Goal: Task Accomplishment & Management: Manage account settings

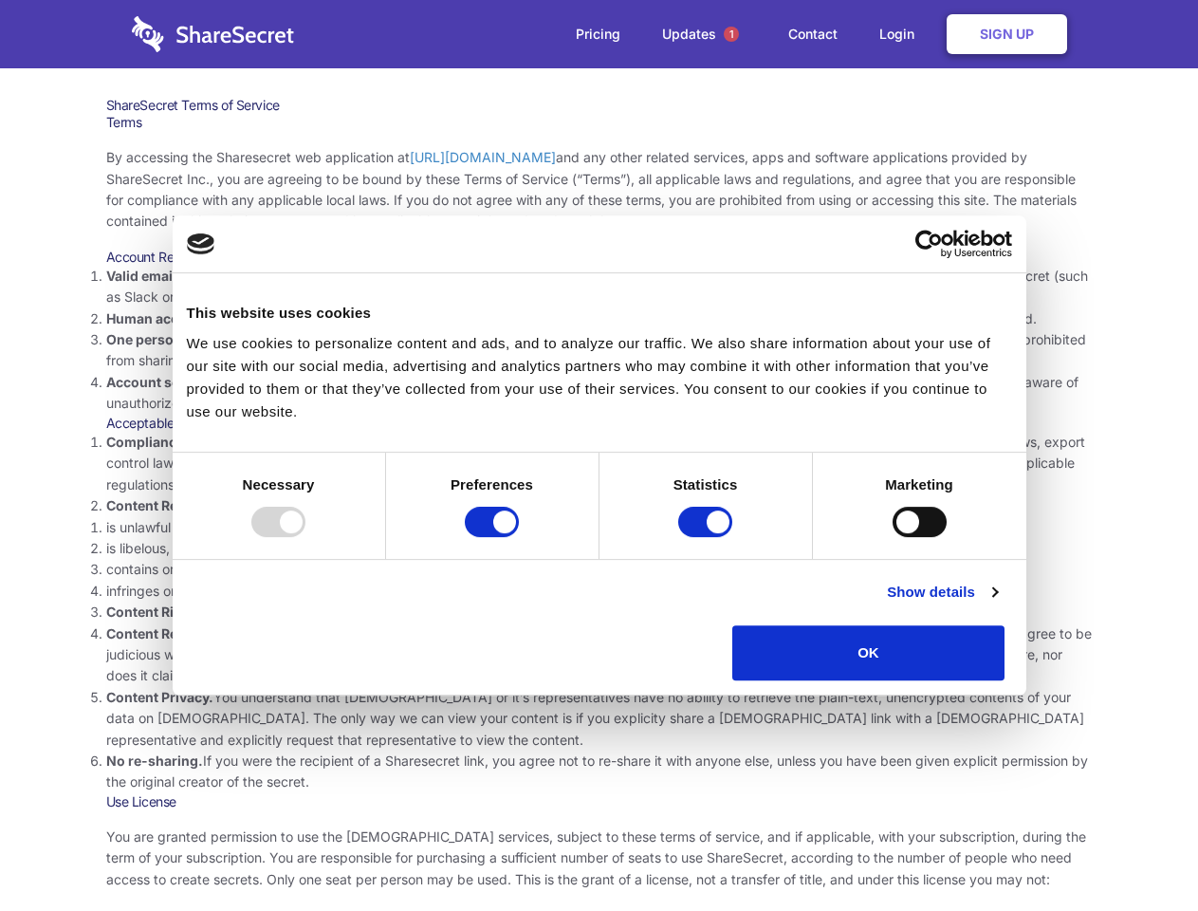
click at [599, 455] on li "Compliance with local laws and regulations. Your use of the Sharesecret must no…" at bounding box center [599, 464] width 986 height 64
click at [305, 537] on div at bounding box center [278, 522] width 54 height 30
click at [519, 537] on input "Preferences" at bounding box center [492, 522] width 54 height 30
checkbox input "false"
click at [708, 537] on input "Statistics" at bounding box center [705, 522] width 54 height 30
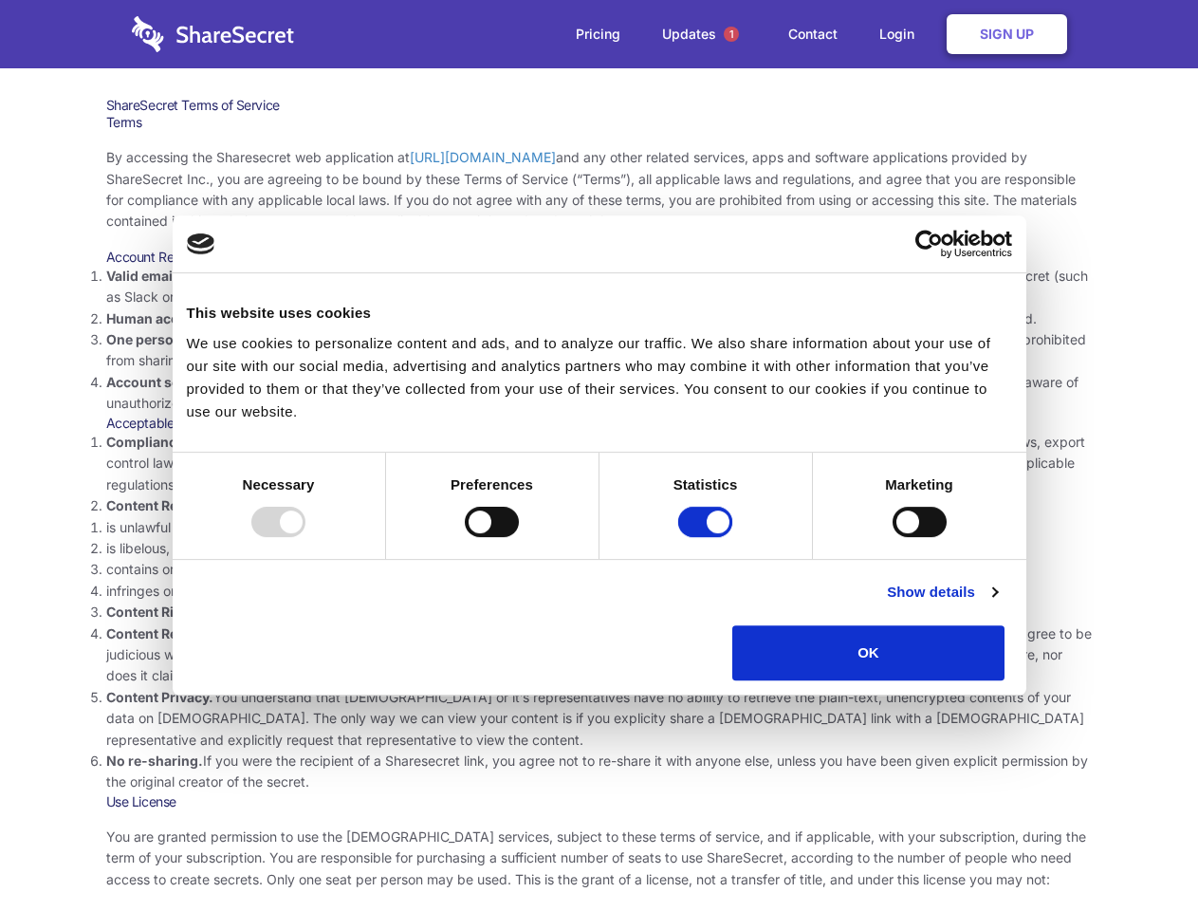
checkbox input "false"
click at [893, 537] on input "Marketing" at bounding box center [920, 522] width 54 height 30
checkbox input "true"
click at [997, 603] on link "Show details" at bounding box center [942, 592] width 110 height 23
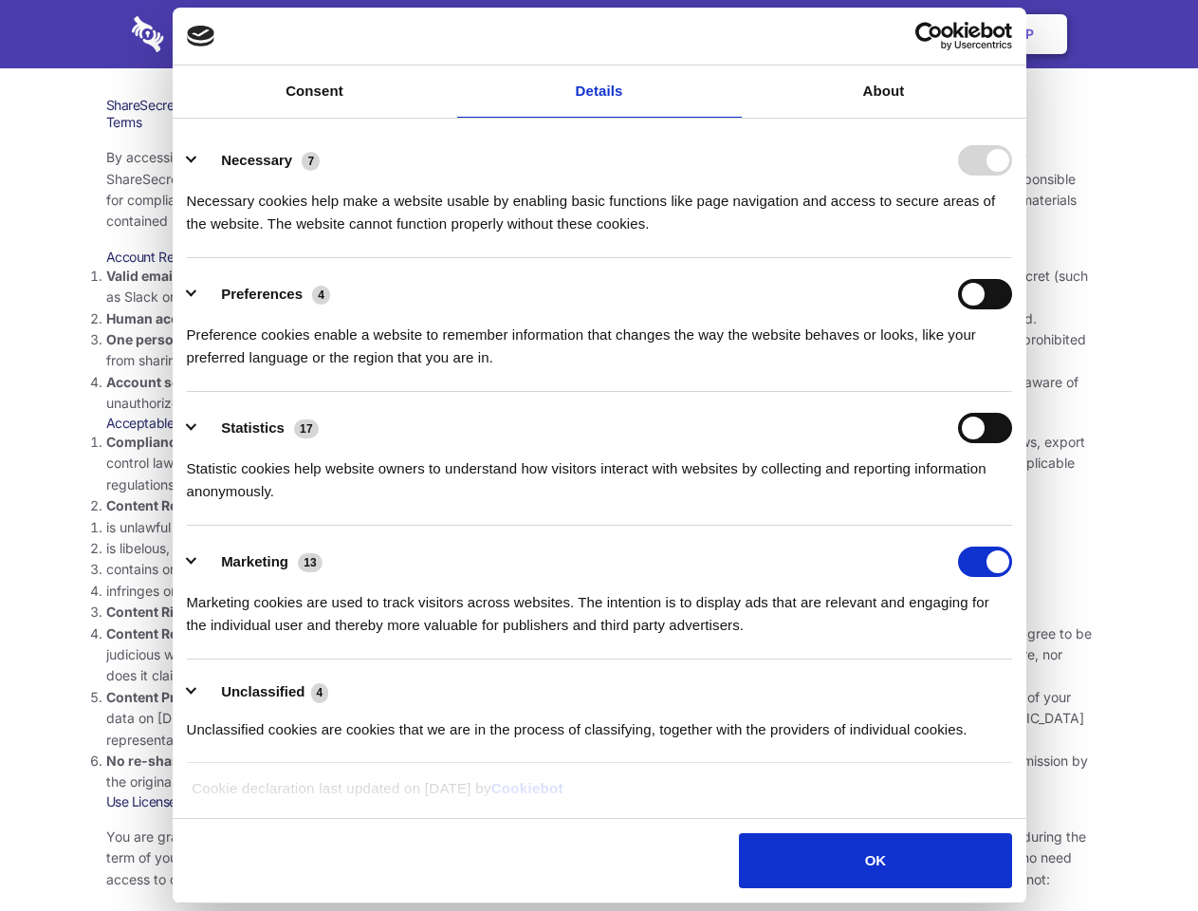
click at [1012, 369] on div "Preference cookies enable a website to remember information that changes the wa…" at bounding box center [599, 339] width 825 height 60
click at [730, 34] on span "1" at bounding box center [731, 34] width 15 height 15
